Goal: Navigation & Orientation: Find specific page/section

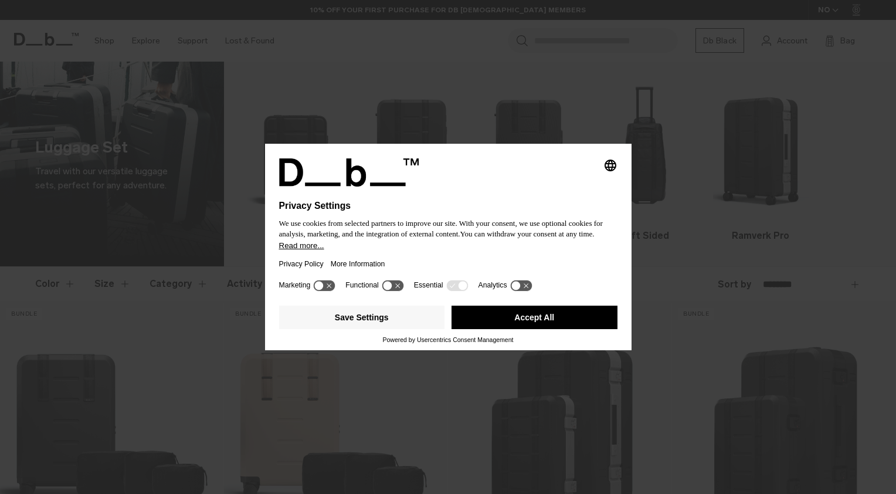
click at [612, 164] on icon "Select language" at bounding box center [610, 165] width 14 height 14
click at [488, 318] on button "Accept All" at bounding box center [534, 316] width 166 height 23
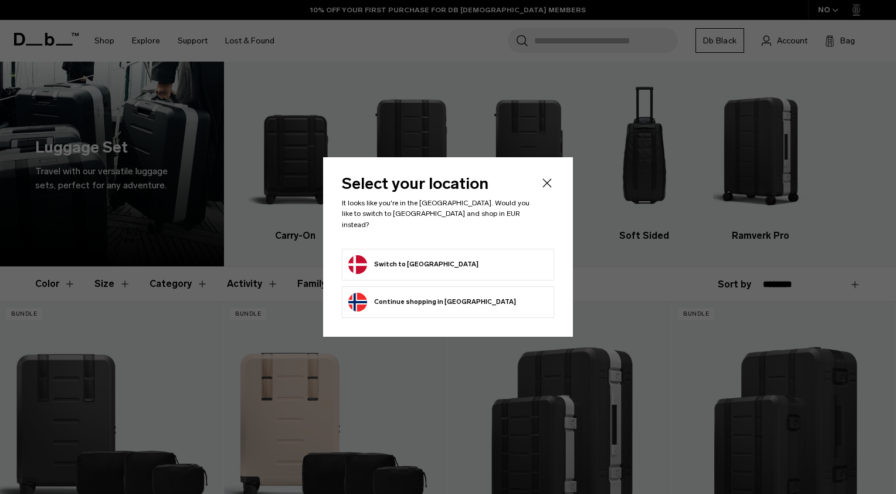
click at [544, 190] on icon "Close" at bounding box center [547, 183] width 14 height 14
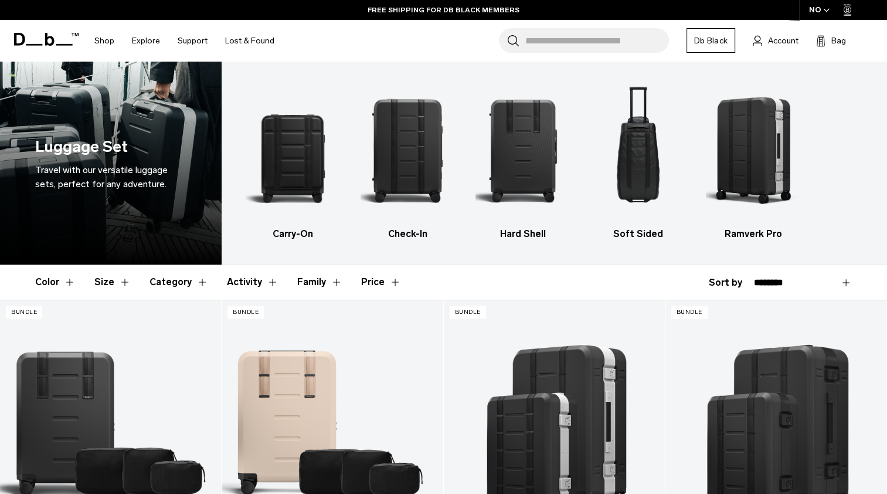
click at [154, 281] on button "Category" at bounding box center [179, 282] width 59 height 34
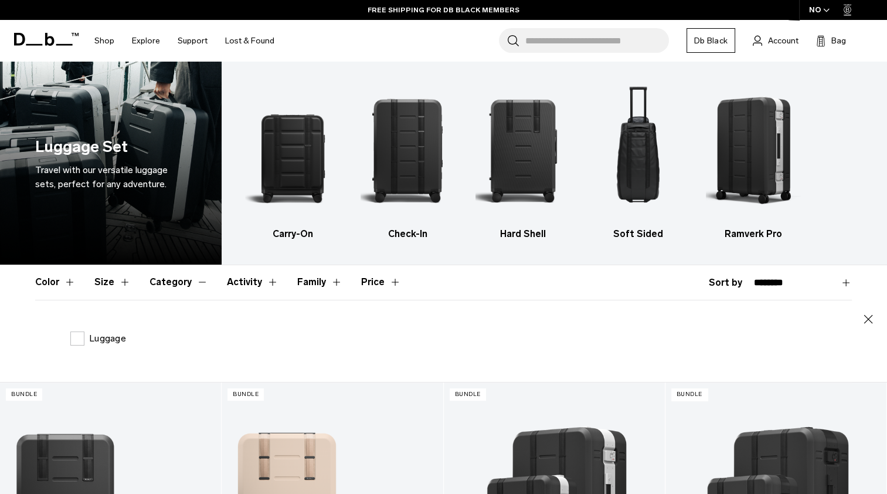
click at [159, 280] on button "Category" at bounding box center [179, 282] width 59 height 34
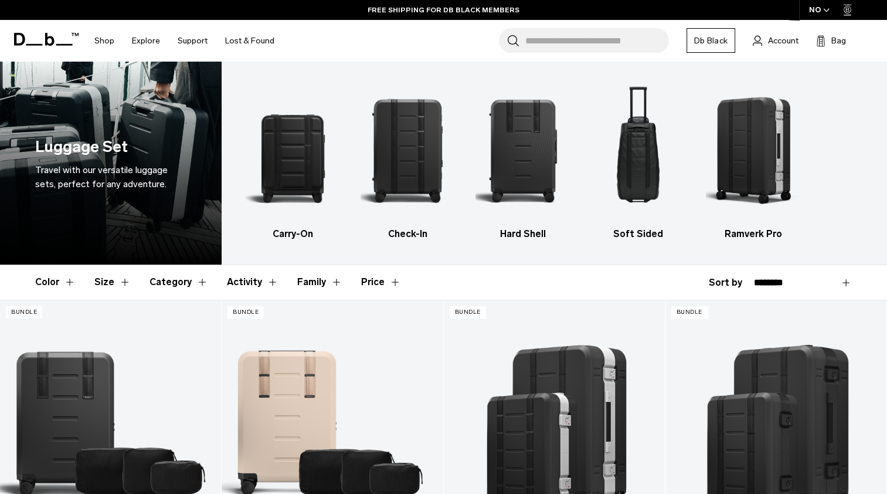
click at [115, 283] on button "Size" at bounding box center [112, 282] width 36 height 34
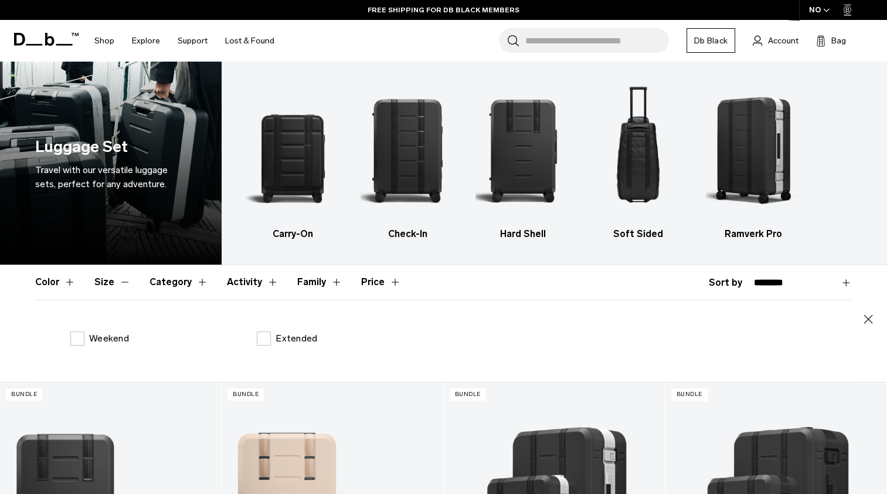
click at [96, 284] on button "Size" at bounding box center [112, 282] width 36 height 34
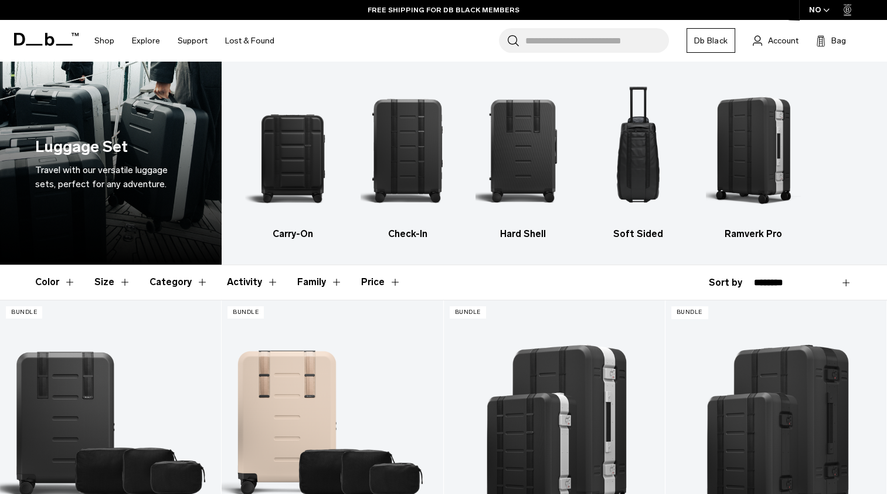
click at [57, 282] on button "Color" at bounding box center [55, 282] width 40 height 34
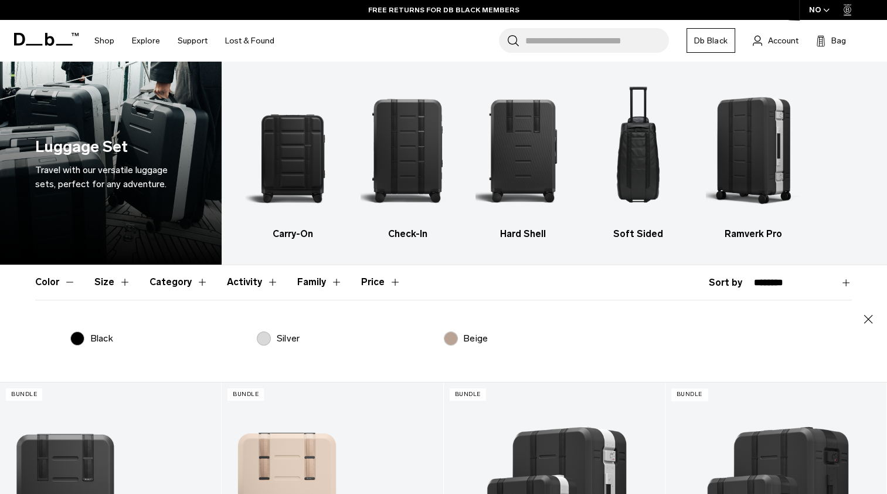
click at [43, 284] on button "Color" at bounding box center [55, 282] width 40 height 34
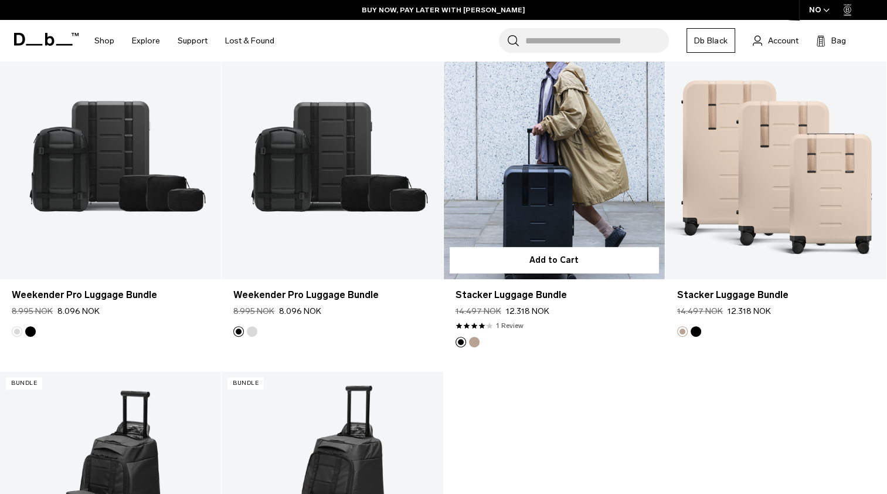
scroll to position [469, 0]
